Goal: Task Accomplishment & Management: Manage account settings

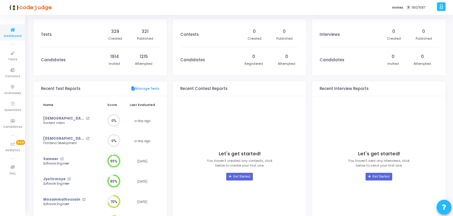
click at [11, 29] on icon at bounding box center [13, 29] width 12 height 7
click at [13, 56] on icon at bounding box center [13, 53] width 12 height 7
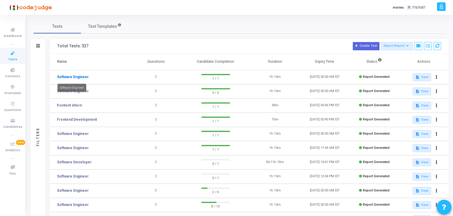
click at [75, 76] on link "Software Engineer" at bounding box center [73, 76] width 32 height 5
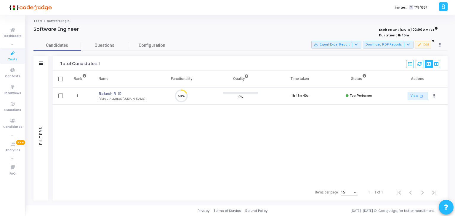
scroll to position [12, 15]
click at [435, 94] on button "Actions" at bounding box center [434, 96] width 8 height 8
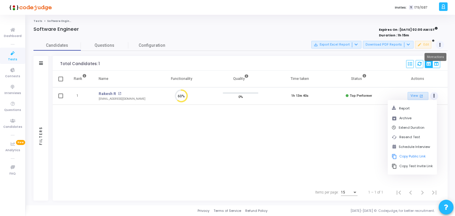
click at [440, 44] on icon at bounding box center [439, 45] width 1 height 3
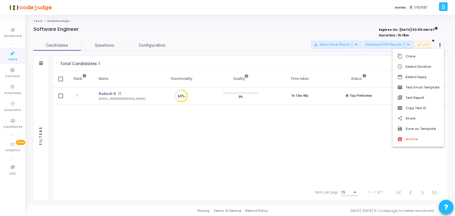
click at [360, 151] on div at bounding box center [227, 108] width 455 height 216
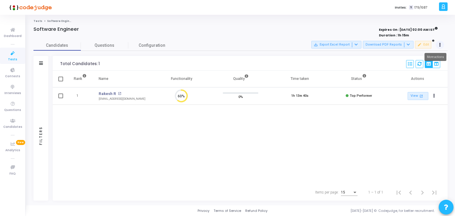
click at [441, 43] on button at bounding box center [440, 45] width 8 height 8
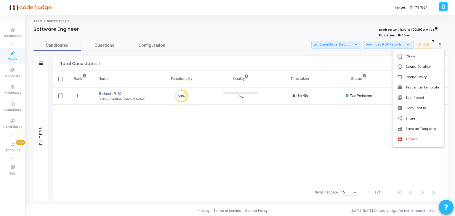
click at [350, 165] on div at bounding box center [227, 108] width 455 height 216
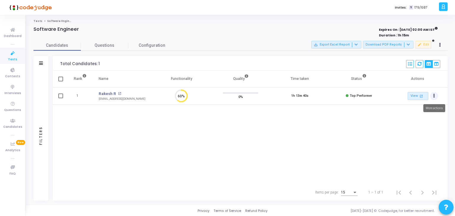
click at [435, 94] on button "Actions" at bounding box center [434, 96] width 8 height 8
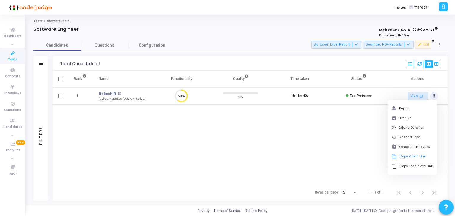
click at [341, 153] on div "Rank Name Functionality Quality Time taken Status Actions 1 Rakesh R open_in_ne…" at bounding box center [250, 127] width 395 height 113
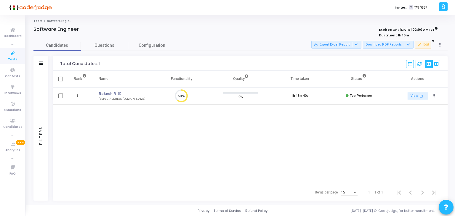
click at [13, 58] on span "Tests" at bounding box center [12, 59] width 9 height 5
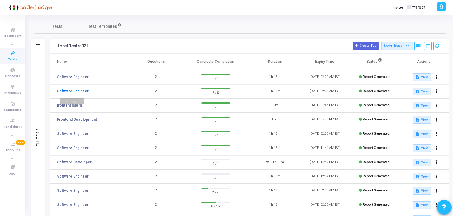
click at [76, 91] on link "Software Engineer" at bounding box center [73, 91] width 32 height 5
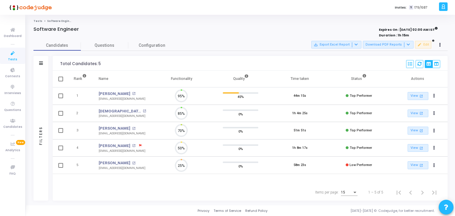
scroll to position [12, 15]
click at [444, 44] on button at bounding box center [440, 45] width 8 height 8
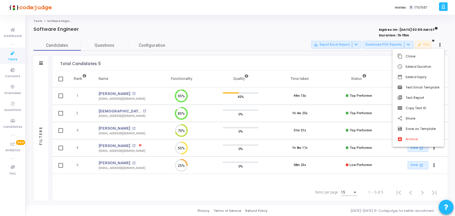
click at [369, 65] on div at bounding box center [227, 108] width 455 height 216
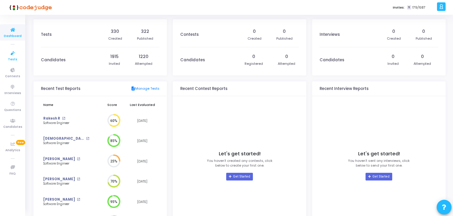
click at [12, 55] on icon at bounding box center [13, 53] width 12 height 7
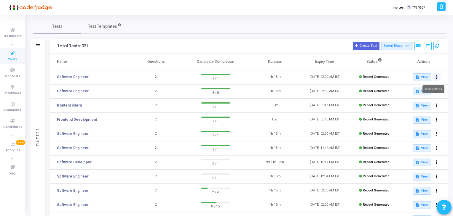
click at [438, 76] on button at bounding box center [436, 77] width 8 height 8
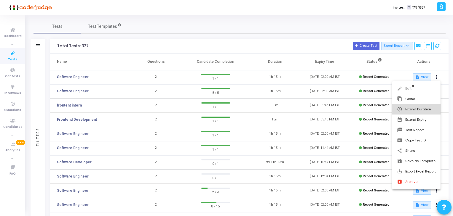
click at [413, 105] on button "schedule Extend Duration" at bounding box center [416, 109] width 48 height 10
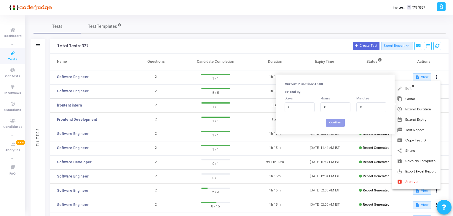
click at [345, 57] on div at bounding box center [226, 108] width 453 height 216
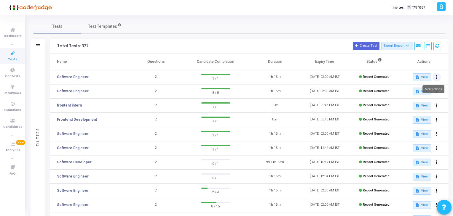
click at [435, 78] on button at bounding box center [436, 77] width 8 height 8
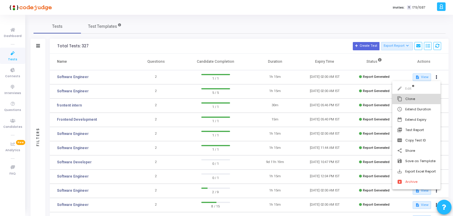
click at [416, 96] on button "content_copy Clone" at bounding box center [416, 99] width 48 height 10
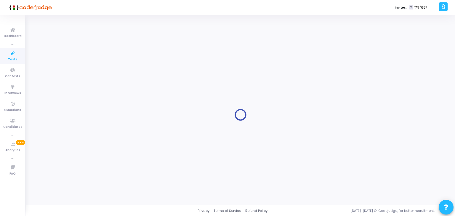
type input "Software Engineer"
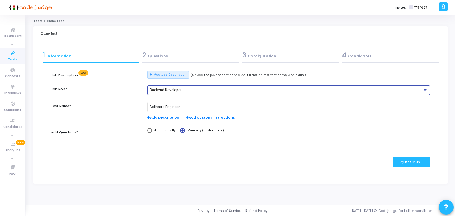
click at [186, 88] on div "Backend Developer" at bounding box center [286, 90] width 273 height 4
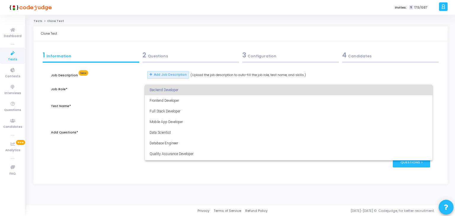
click at [122, 144] on div at bounding box center [227, 108] width 455 height 216
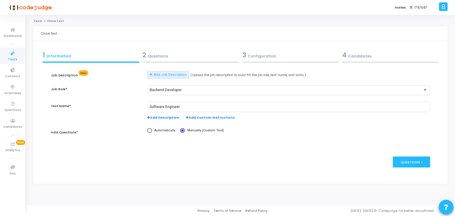
click at [361, 55] on div "4 Candidates" at bounding box center [390, 55] width 97 height 10
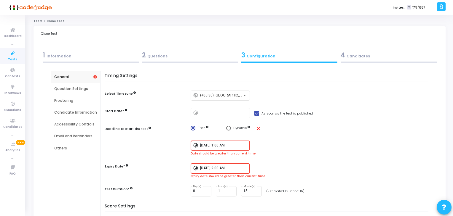
click at [203, 144] on input "10/13/2025, 1:00 AM" at bounding box center [223, 146] width 47 height 4
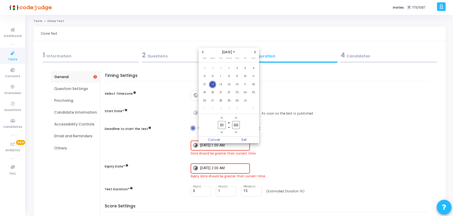
click at [214, 83] on span "13" at bounding box center [212, 84] width 7 height 7
click at [221, 132] on icon "Minus a hour" at bounding box center [221, 132] width 2 height 2
click at [222, 118] on icon "Add a hour" at bounding box center [221, 117] width 2 height 1
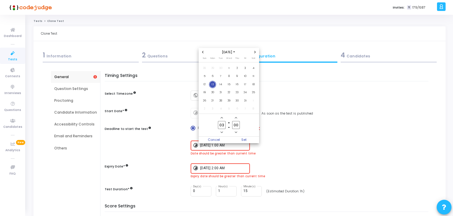
click at [222, 118] on icon "Add a hour" at bounding box center [221, 117] width 2 height 1
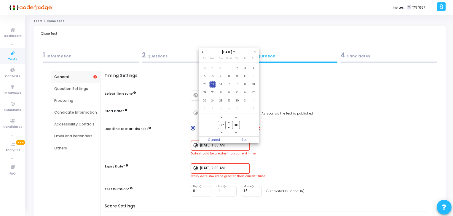
type input "08"
click at [237, 116] on span "Add a minute" at bounding box center [235, 118] width 5 height 5
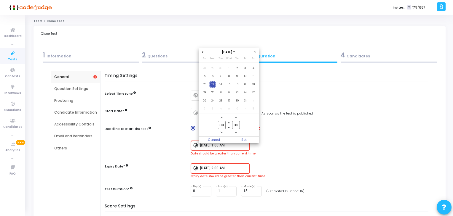
type input "04"
click at [242, 140] on span "Set" at bounding box center [244, 140] width 30 height 7
type input "10/13/2025, 8:04 AM"
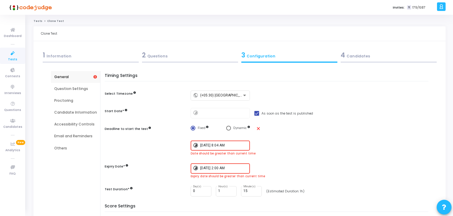
click at [225, 164] on div "10/13/2025, 2:00 AM" at bounding box center [223, 168] width 47 height 11
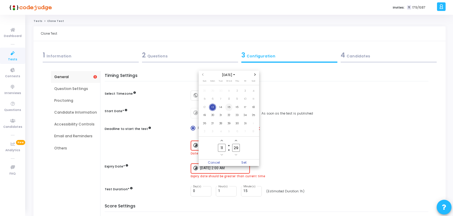
click at [227, 107] on span "15" at bounding box center [228, 107] width 7 height 7
click at [244, 161] on span "Set" at bounding box center [244, 163] width 30 height 7
type input "10/15/2025, 11:29 AM"
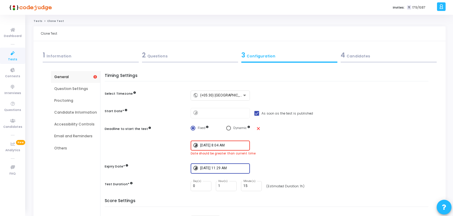
click at [221, 144] on input "10/13/2025, 8:04 AM" at bounding box center [223, 146] width 47 height 4
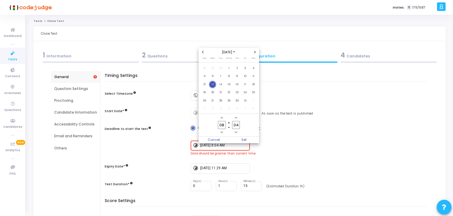
click at [222, 119] on icon "Add a hour" at bounding box center [221, 118] width 2 height 2
type input "11"
click at [235, 119] on icon "Add a minute" at bounding box center [236, 118] width 2 height 2
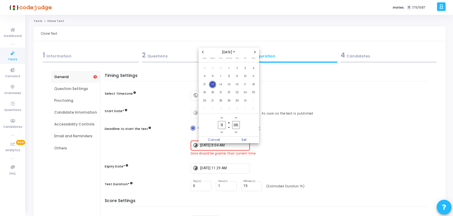
click at [235, 119] on icon "Add a minute" at bounding box center [236, 118] width 2 height 2
click at [236, 120] on span "Add a minute" at bounding box center [235, 118] width 5 height 5
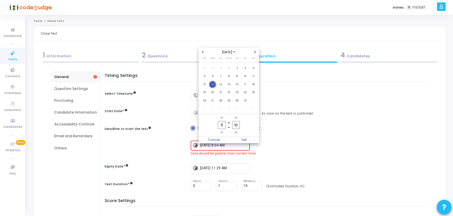
click at [236, 120] on span "Add a minute" at bounding box center [235, 118] width 5 height 5
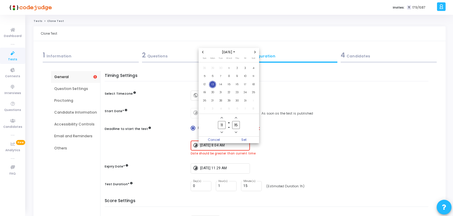
click at [236, 120] on span "Add a minute" at bounding box center [235, 118] width 5 height 5
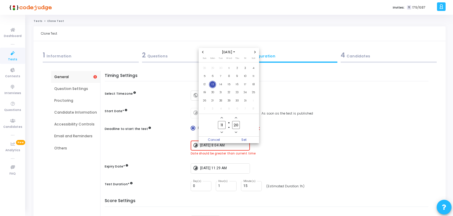
click at [236, 120] on span "Add a minute" at bounding box center [235, 118] width 5 height 5
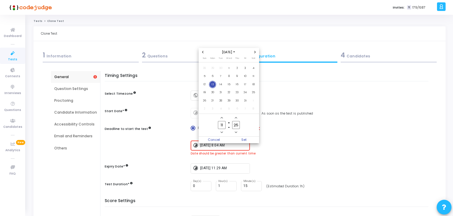
click at [236, 120] on span "Add a minute" at bounding box center [235, 118] width 5 height 5
click at [235, 117] on icon "Add a minute" at bounding box center [236, 118] width 2 height 2
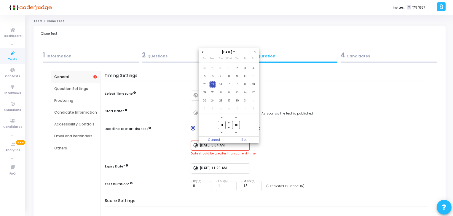
click at [235, 117] on icon "Add a minute" at bounding box center [236, 118] width 2 height 2
click at [235, 118] on icon "Add a minute" at bounding box center [236, 118] width 2 height 2
type input "32"
click at [243, 139] on span "Set" at bounding box center [244, 140] width 30 height 7
type input "10/13/2025, 11:32 AM"
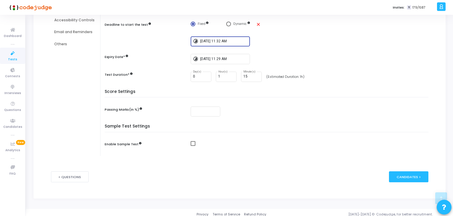
scroll to position [107, 0]
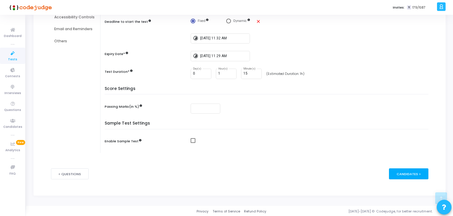
click at [394, 174] on div "Candidates >" at bounding box center [408, 174] width 39 height 11
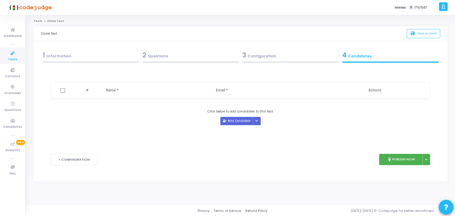
click at [234, 116] on div "Click below to add candidates to this test. Add Candidate Upload Candidate List" at bounding box center [240, 117] width 379 height 16
click at [234, 119] on button "Add Candidate" at bounding box center [236, 121] width 33 height 8
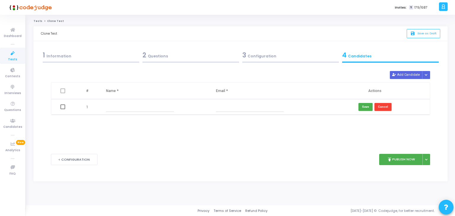
click at [116, 108] on input "text" at bounding box center [140, 107] width 68 height 10
type input "Tulika Saxena"
click at [231, 110] on input "text" at bounding box center [250, 107] width 68 height 10
paste input "saxenatulika6@gmail.com"
type input "saxenatulika6@gmail.com"
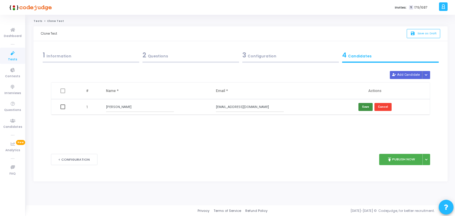
click at [367, 106] on button "Save" at bounding box center [365, 107] width 14 height 8
click at [397, 162] on button "publish Publish Now" at bounding box center [401, 160] width 44 height 12
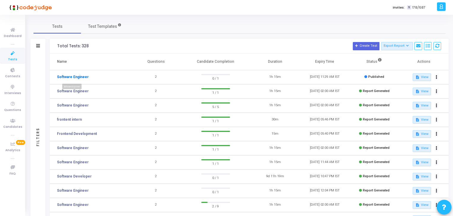
click at [83, 75] on link "Software Engineer" at bounding box center [73, 76] width 32 height 5
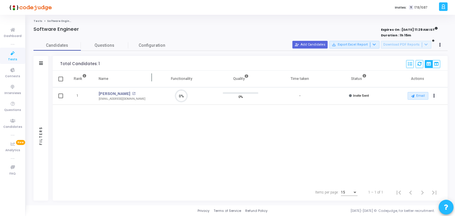
scroll to position [12, 15]
click at [435, 96] on button "Actions" at bounding box center [434, 96] width 8 height 8
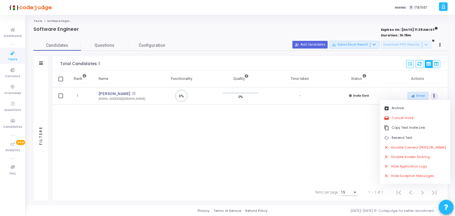
click at [337, 143] on div "Rank Name Functionality Quality Time taken Status Actions 1 Tulika Saxena open_…" at bounding box center [250, 127] width 395 height 113
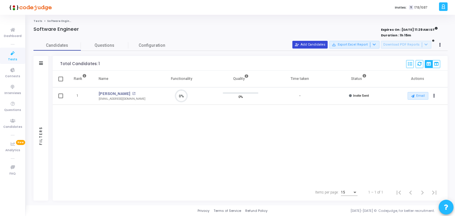
click at [315, 47] on button "person_add_alt Add Candidates" at bounding box center [309, 45] width 35 height 8
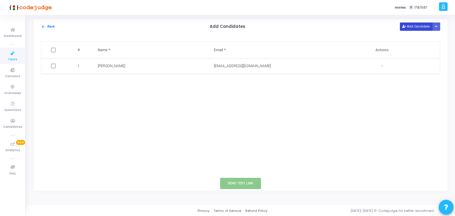
click at [421, 28] on button "Add Candidate" at bounding box center [416, 27] width 33 height 8
click at [109, 82] on input "text" at bounding box center [134, 82] width 72 height 10
type input "Pradeep"
click at [219, 85] on input "text" at bounding box center [250, 82] width 72 height 10
paste input "pradeepyadavg9@gmail.com"
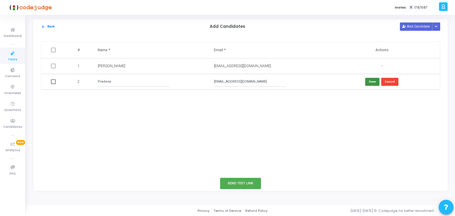
type input "pradeepyadavg9@gmail.com"
click at [374, 82] on button "Save" at bounding box center [372, 82] width 14 height 8
click at [241, 182] on button "Send Test Link" at bounding box center [240, 183] width 41 height 11
